Goal: Communication & Community: Answer question/provide support

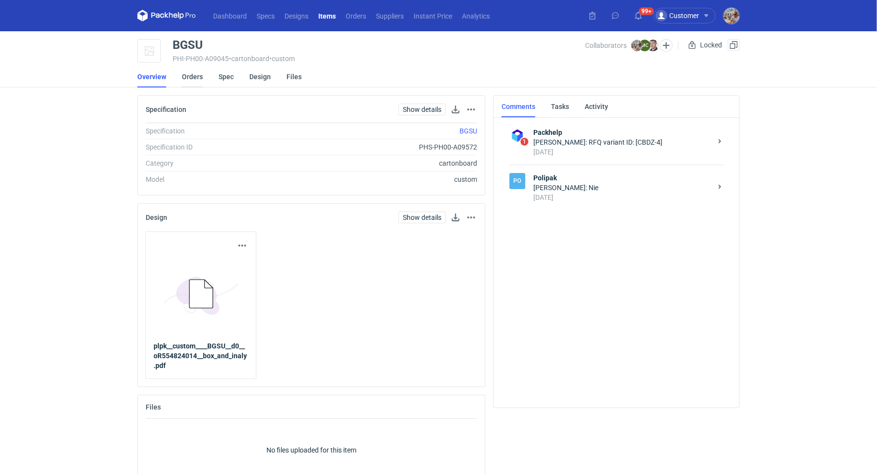
click at [196, 74] on link "Orders" at bounding box center [192, 77] width 21 height 22
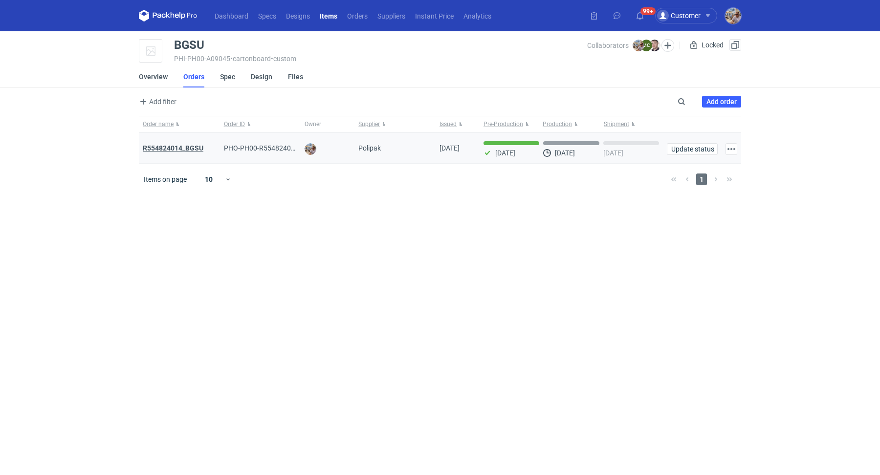
click at [171, 149] on strong "R554824014_BGSU" at bounding box center [173, 148] width 61 height 8
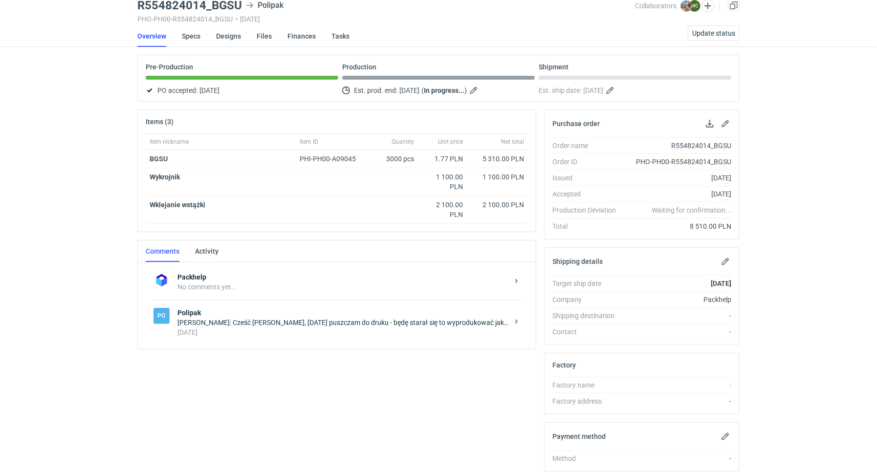
scroll to position [159, 0]
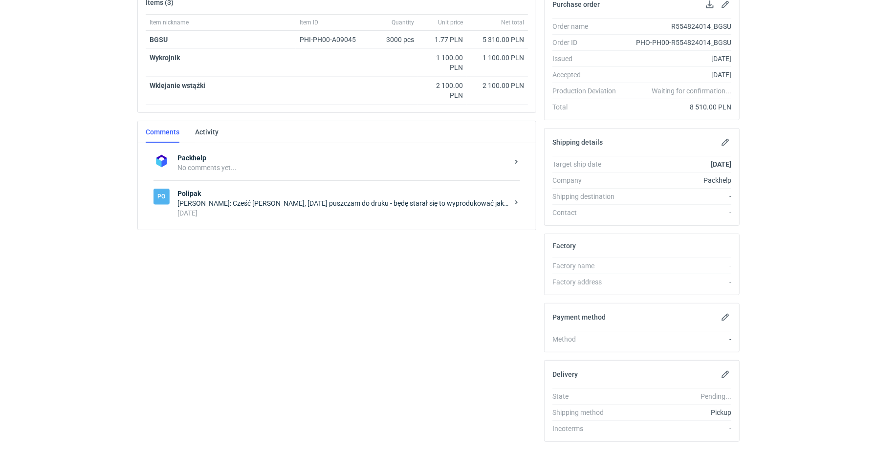
click at [294, 213] on div "3 days ago" at bounding box center [342, 213] width 331 height 10
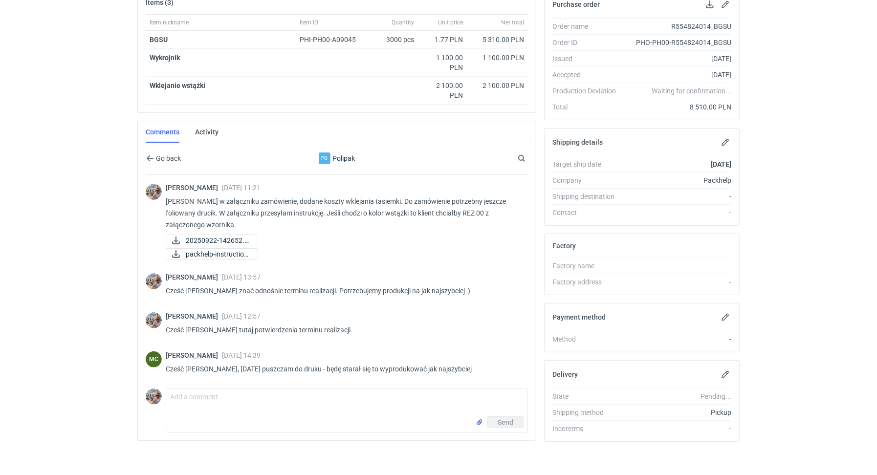
scroll to position [160, 0]
click at [212, 400] on textarea "Comment message" at bounding box center [346, 401] width 361 height 27
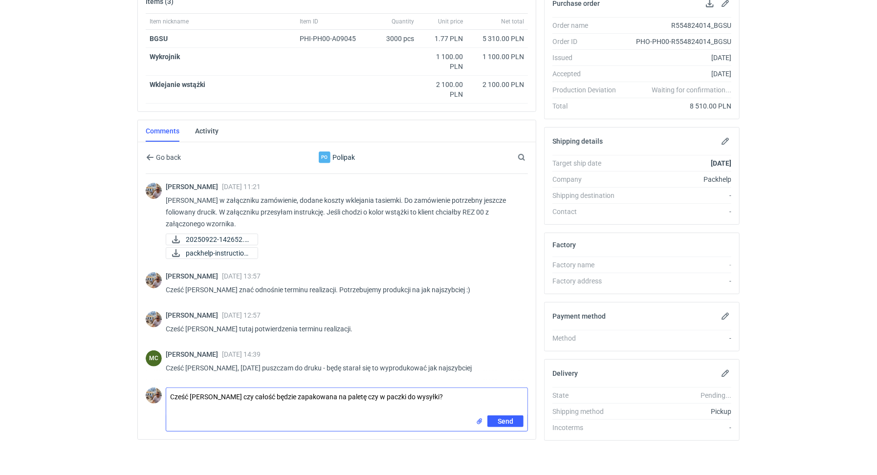
type textarea "Cześć Marcin czy całość będzie zapakowana na paletę czy w paczki do wysyłki?"
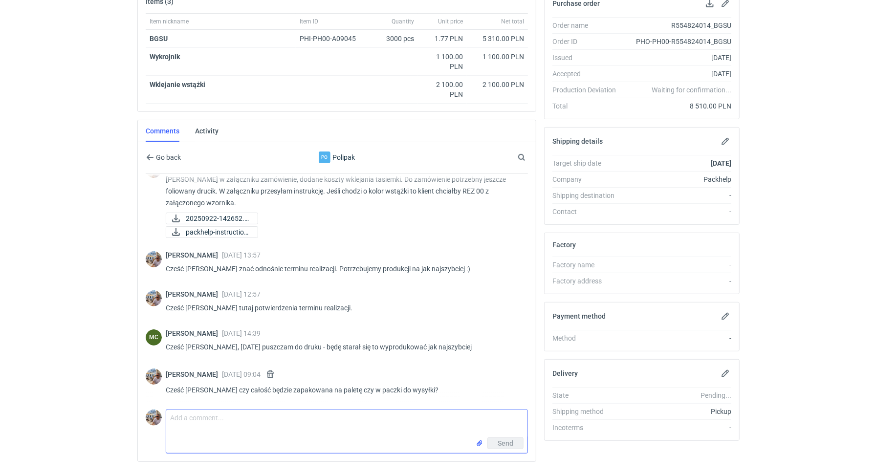
scroll to position [17, 0]
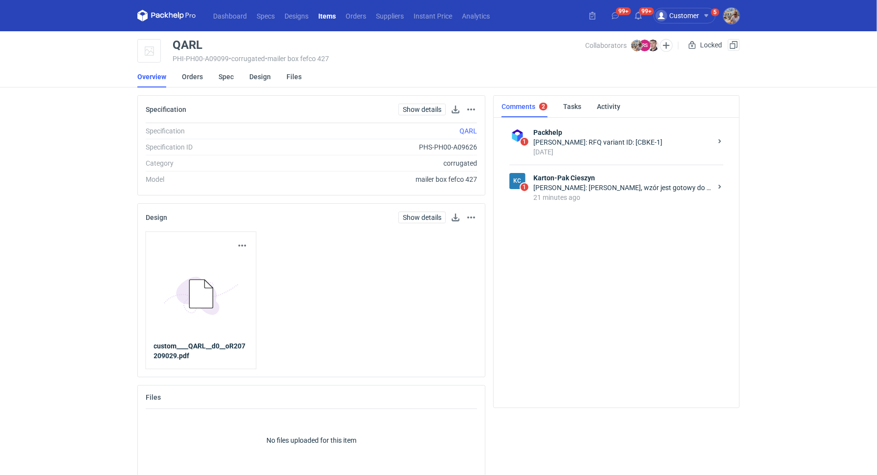
click at [602, 190] on div "Rafał Stani: Panie Michale, wzór jest gotowy do wysyłki." at bounding box center [622, 188] width 178 height 10
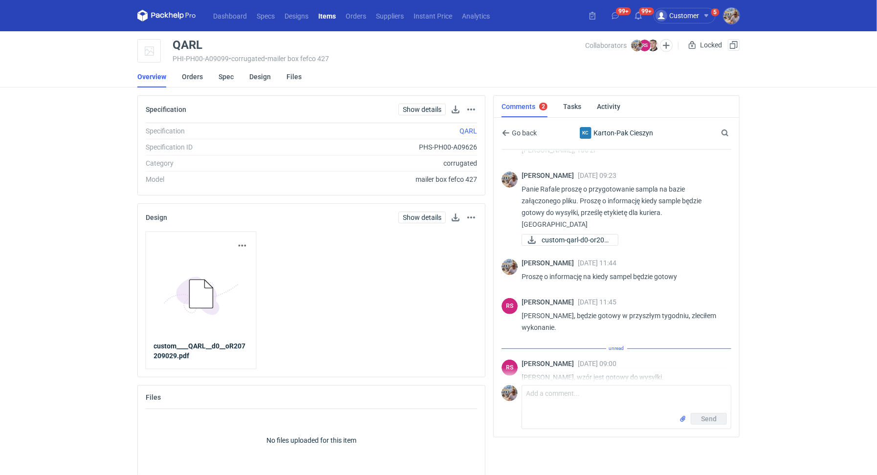
scroll to position [236, 0]
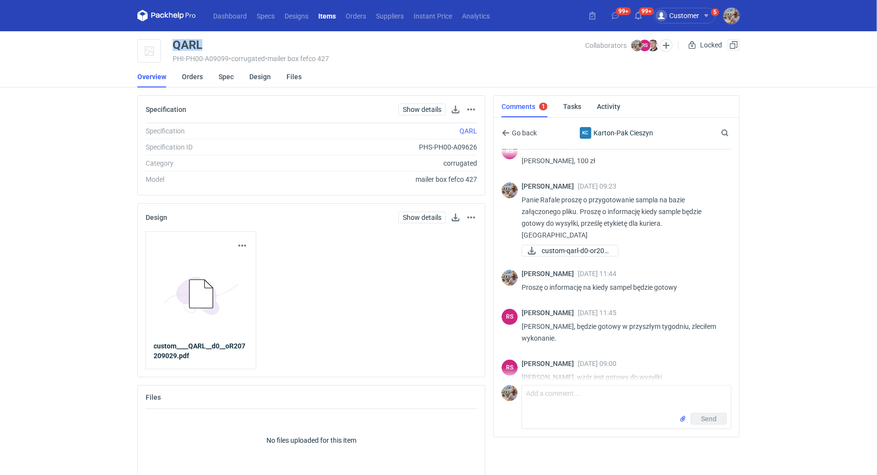
drag, startPoint x: 212, startPoint y: 46, endPoint x: 164, endPoint y: 41, distance: 48.2
click at [164, 41] on div "QARL PHI-PH00-A09099 • corrugated • mailer box fefco 427 Collaborators Michał P…" at bounding box center [438, 51] width 602 height 24
copy div "QARL"
click at [205, 76] on li "Orders" at bounding box center [200, 77] width 37 height 22
click at [194, 78] on link "Orders" at bounding box center [192, 77] width 21 height 22
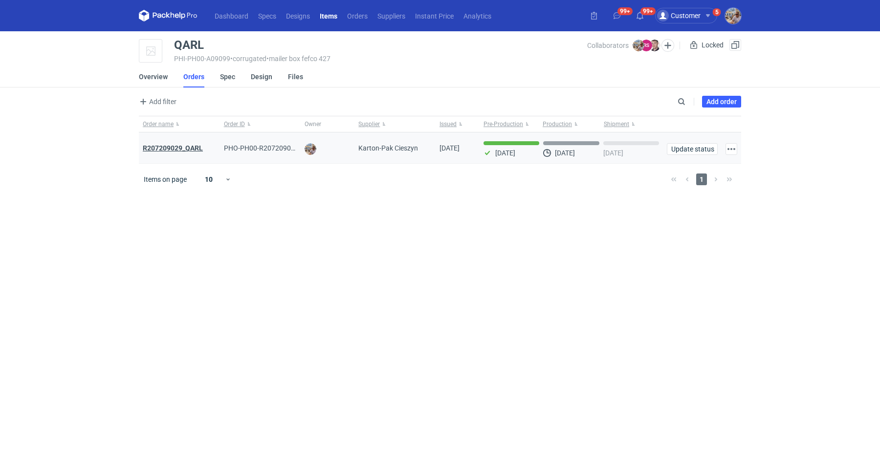
click at [193, 151] on strong "R207209029_QARL" at bounding box center [173, 148] width 60 height 8
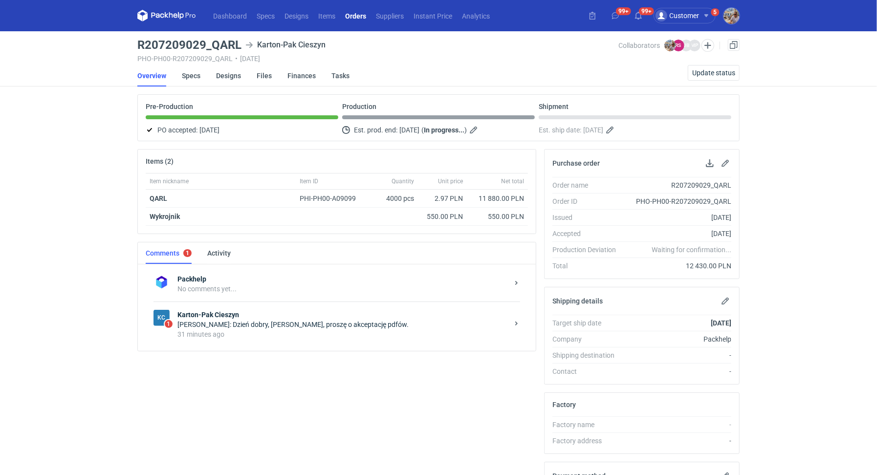
click at [263, 323] on div "[PERSON_NAME]: Dzień dobry, [PERSON_NAME], proszę o akceptację pdfów." at bounding box center [342, 325] width 331 height 10
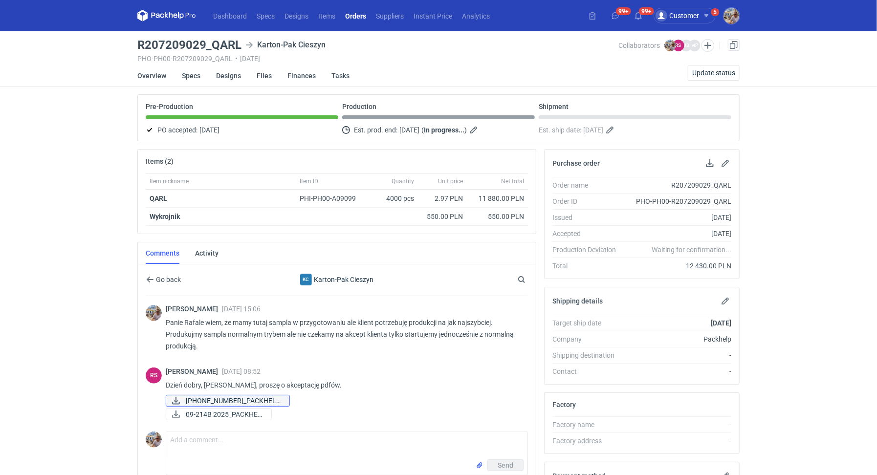
click at [246, 396] on span "[PHONE_NUMBER]_PACKHELP..." at bounding box center [234, 400] width 96 height 11
click at [239, 410] on span "09-214B 2025_PACKHEL..." at bounding box center [225, 414] width 78 height 11
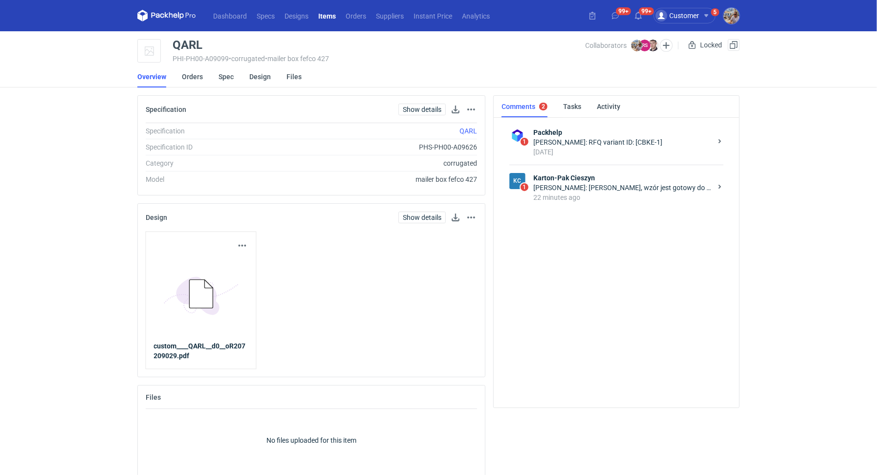
click at [620, 194] on div "22 minutes ago" at bounding box center [622, 198] width 178 height 10
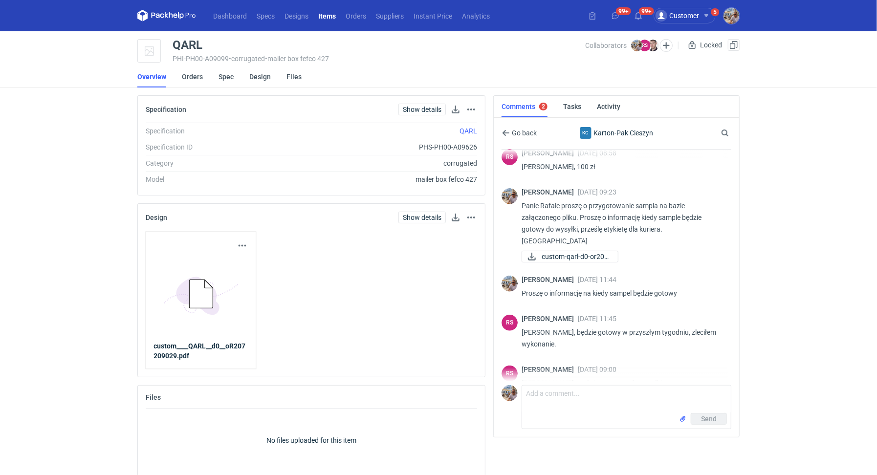
scroll to position [236, 0]
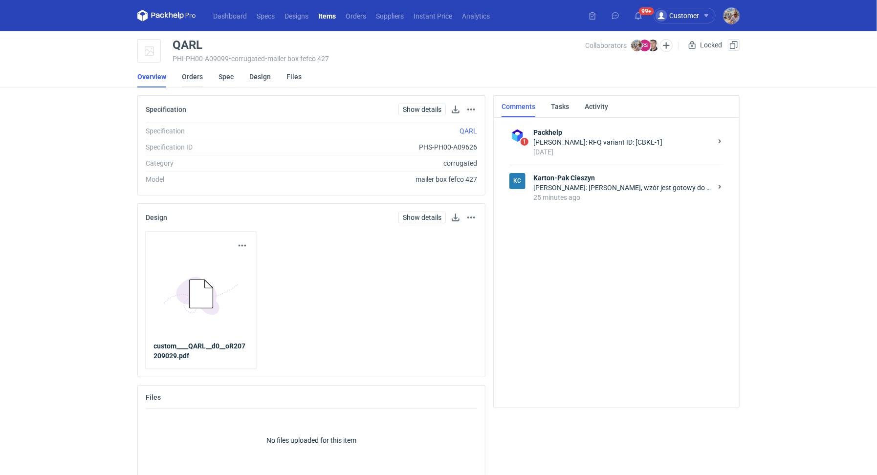
click at [189, 80] on link "Orders" at bounding box center [192, 77] width 21 height 22
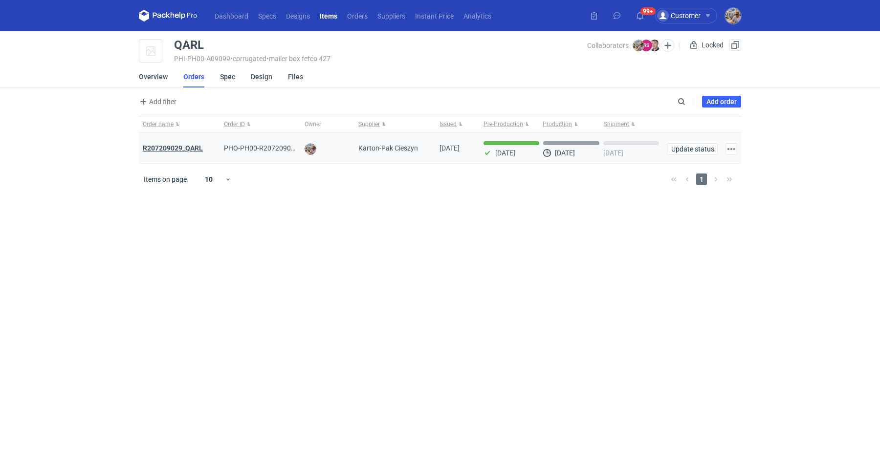
click at [195, 149] on strong "R207209029_QARL" at bounding box center [173, 148] width 60 height 8
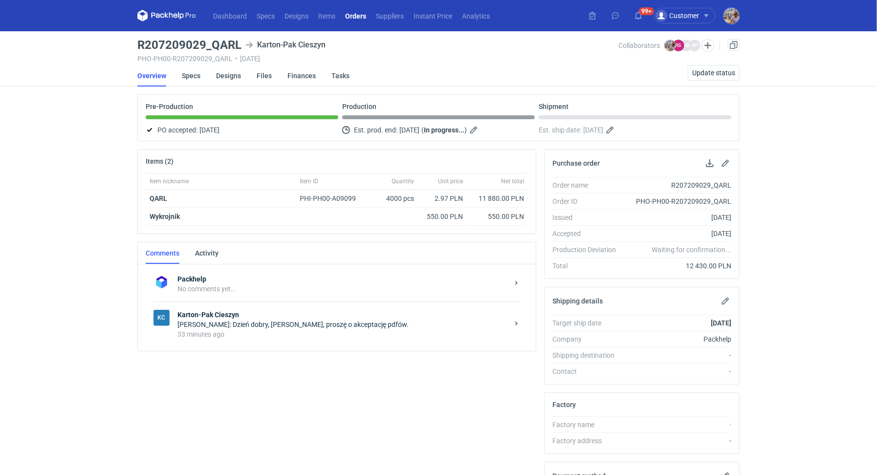
click at [214, 324] on div "[PERSON_NAME]: Dzień dobry, [PERSON_NAME], proszę o akceptację pdfów." at bounding box center [342, 325] width 331 height 10
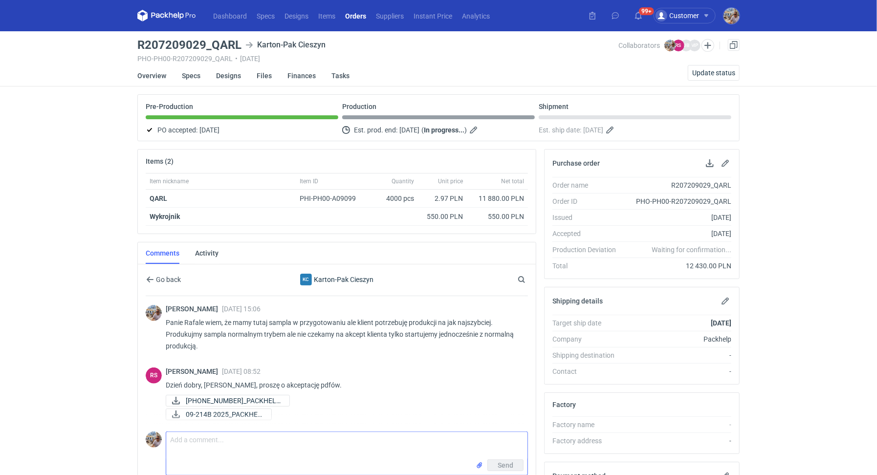
click at [203, 438] on textarea "Comment message" at bounding box center [346, 445] width 361 height 27
type textarea "Dzień dobry. Panie Rafale wszystko wygląda w porządku"
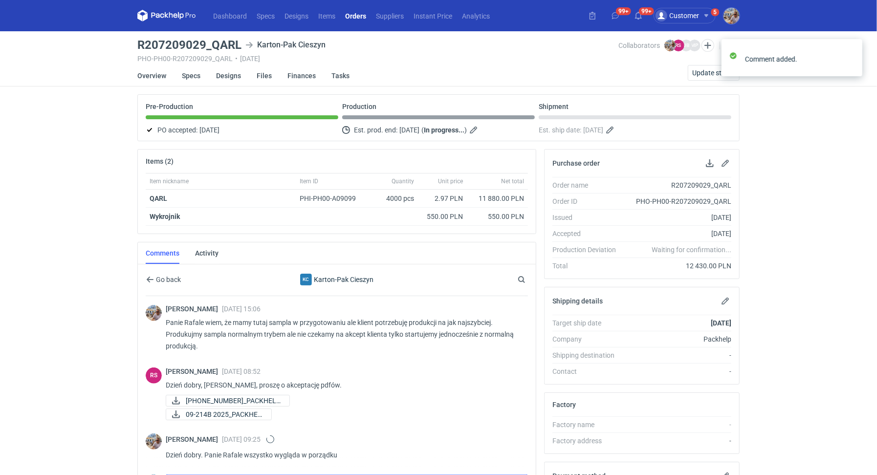
scroll to position [159, 0]
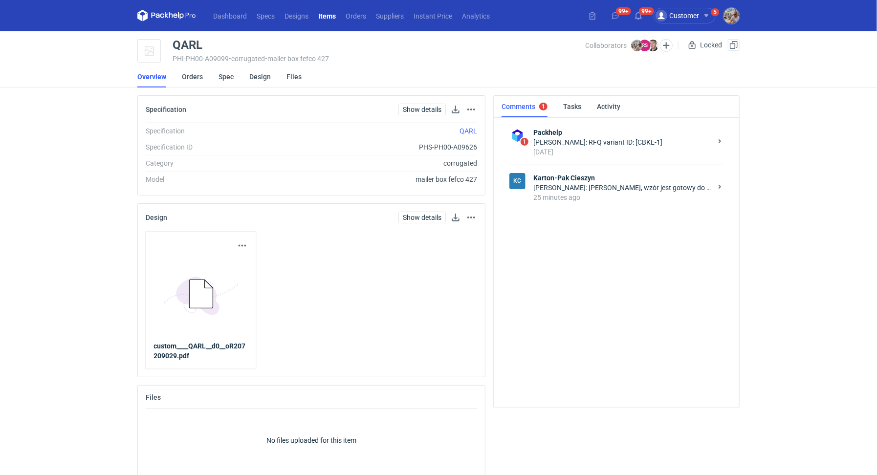
click at [566, 188] on div "[PERSON_NAME]: [PERSON_NAME], wzór jest gotowy do wysyłki." at bounding box center [622, 188] width 178 height 10
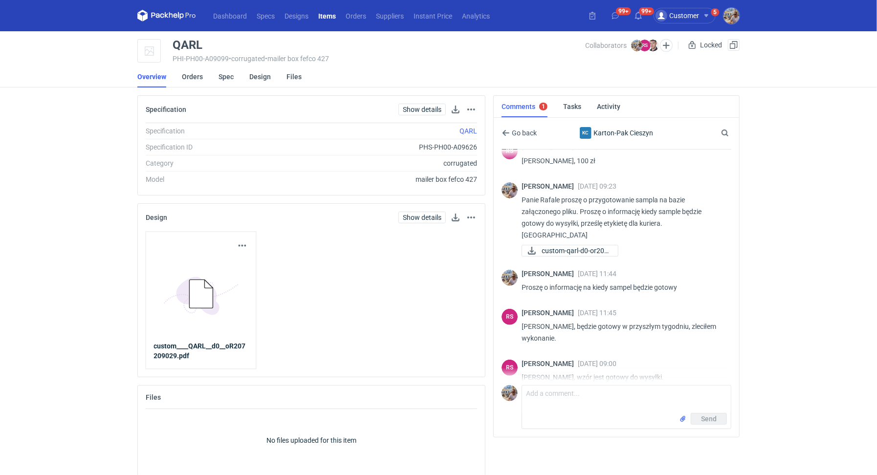
scroll to position [10, 0]
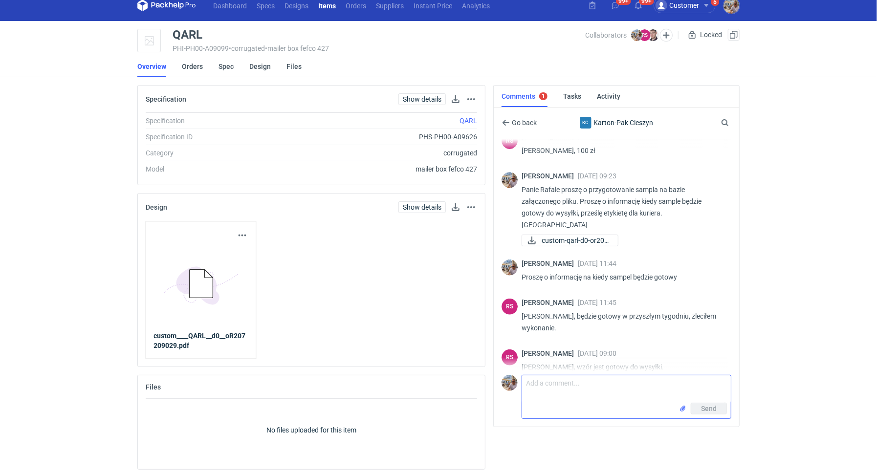
click at [607, 388] on textarea "Comment message" at bounding box center [626, 388] width 209 height 27
type textarea "Panie Rafale jaki rozmiar i waga paczki do wysyłki? Prześlę etykietę dla kuriera"
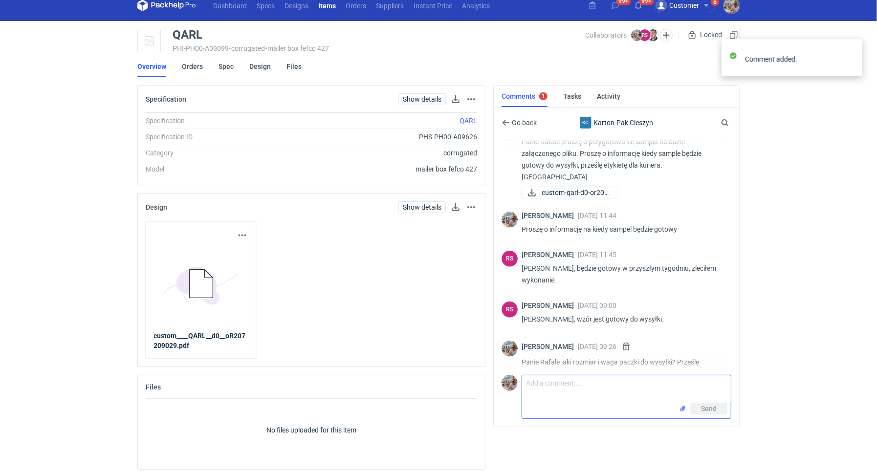
scroll to position [291, 0]
